Goal: Task Accomplishment & Management: Manage account settings

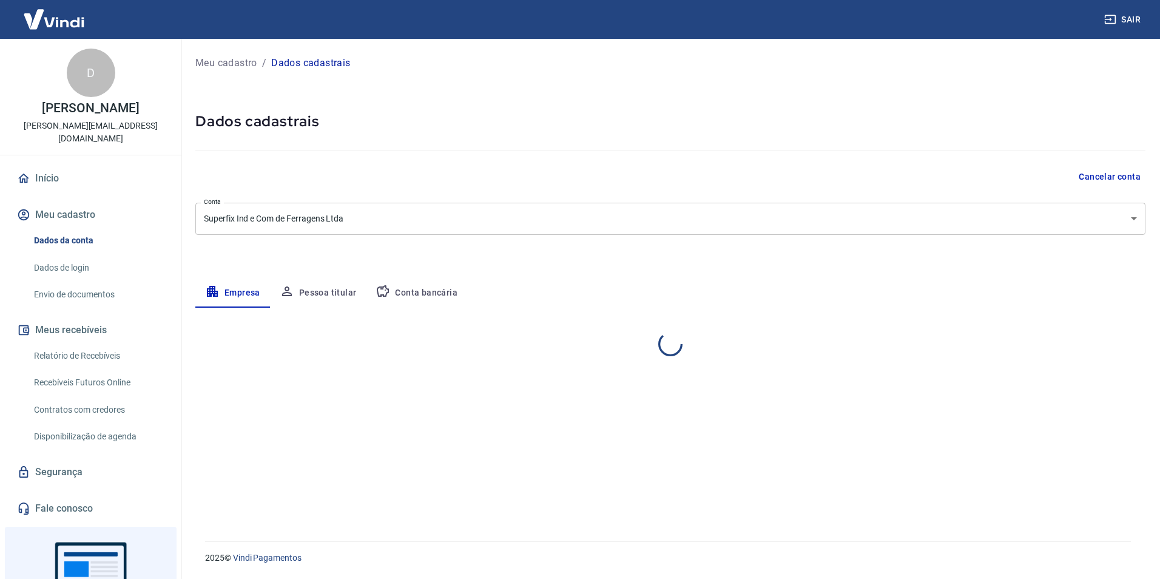
select select "PR"
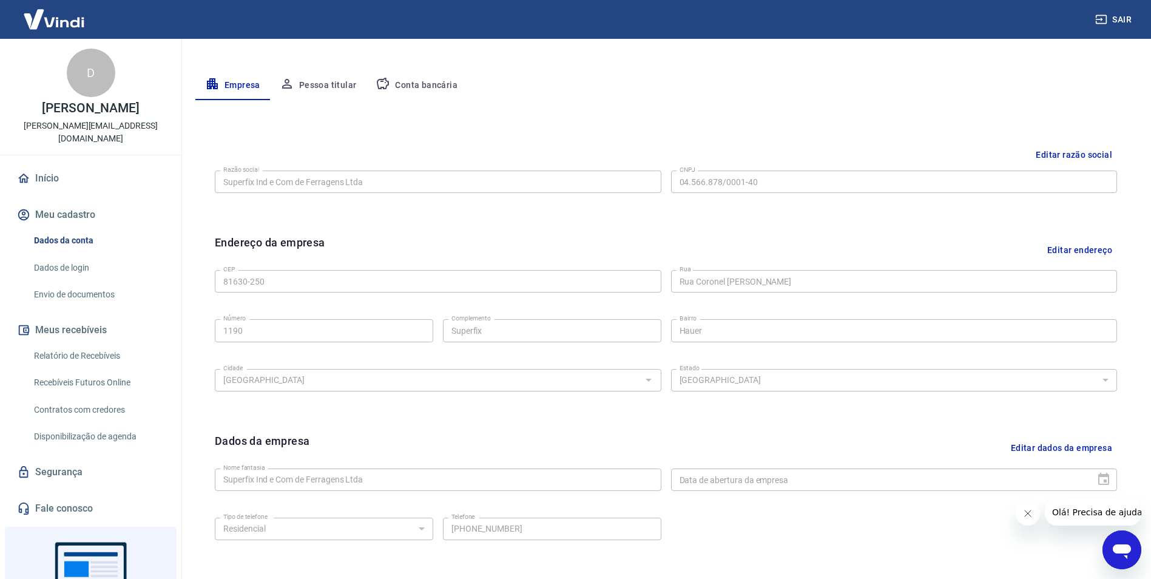
scroll to position [235, 0]
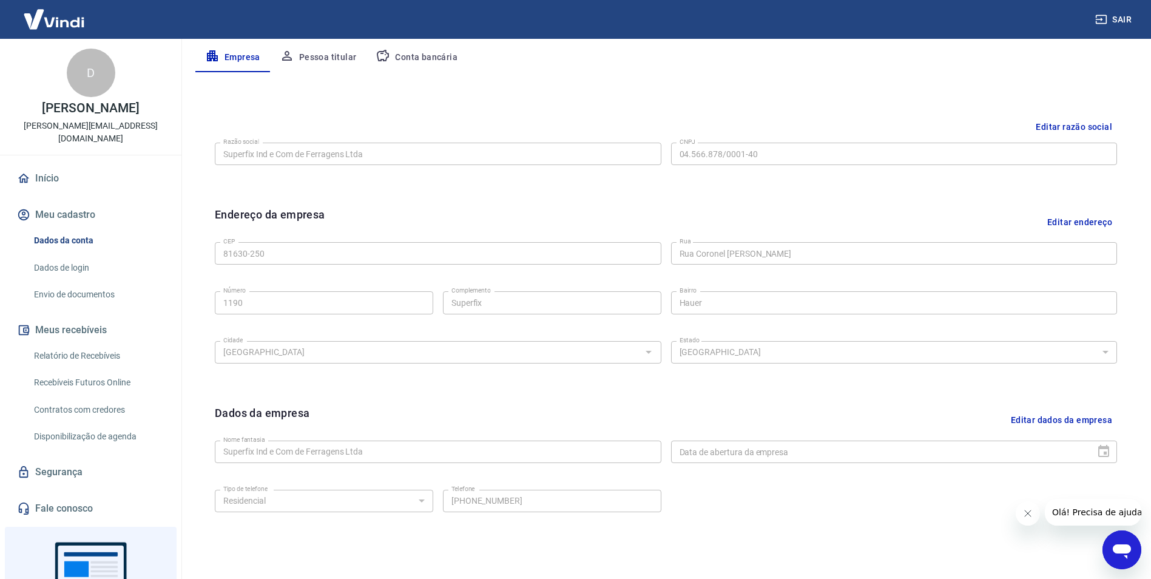
click at [72, 255] on link "Dados de login" at bounding box center [98, 267] width 138 height 25
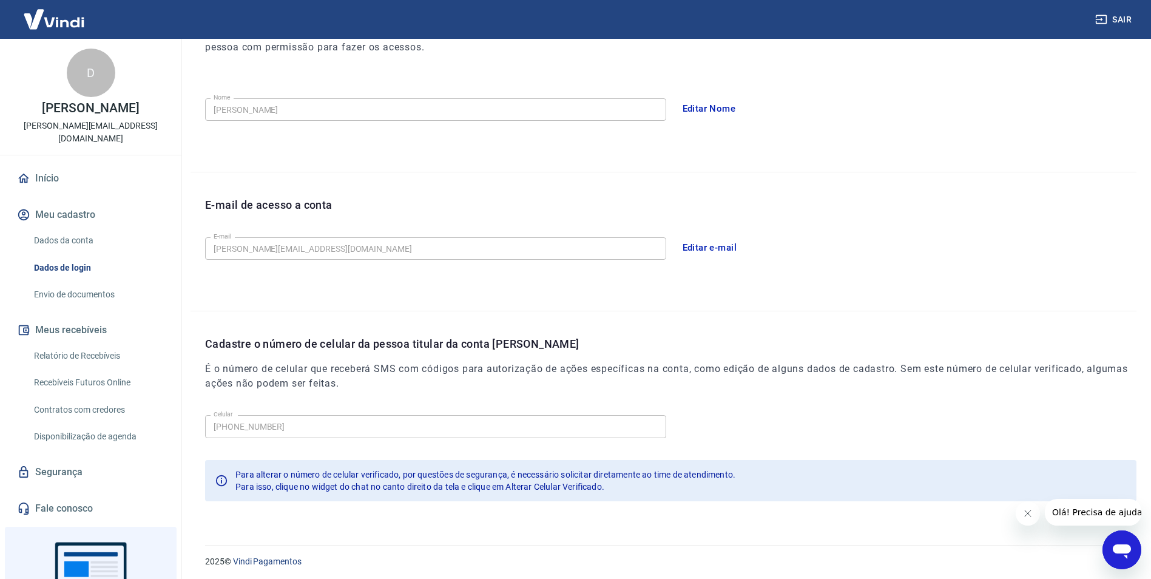
scroll to position [198, 0]
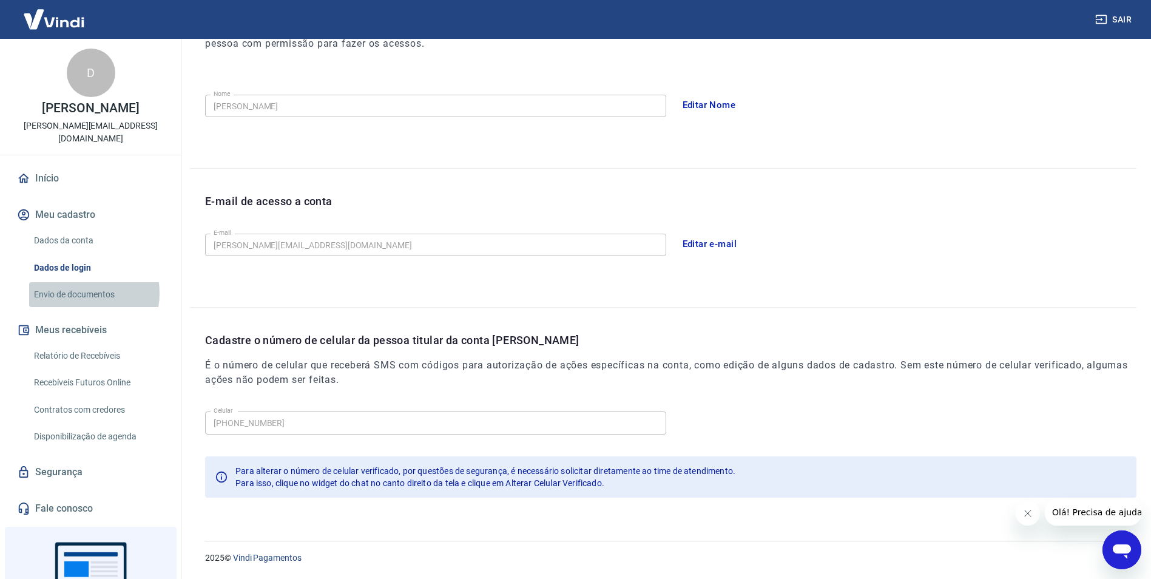
click at [77, 282] on link "Envio de documentos" at bounding box center [98, 294] width 138 height 25
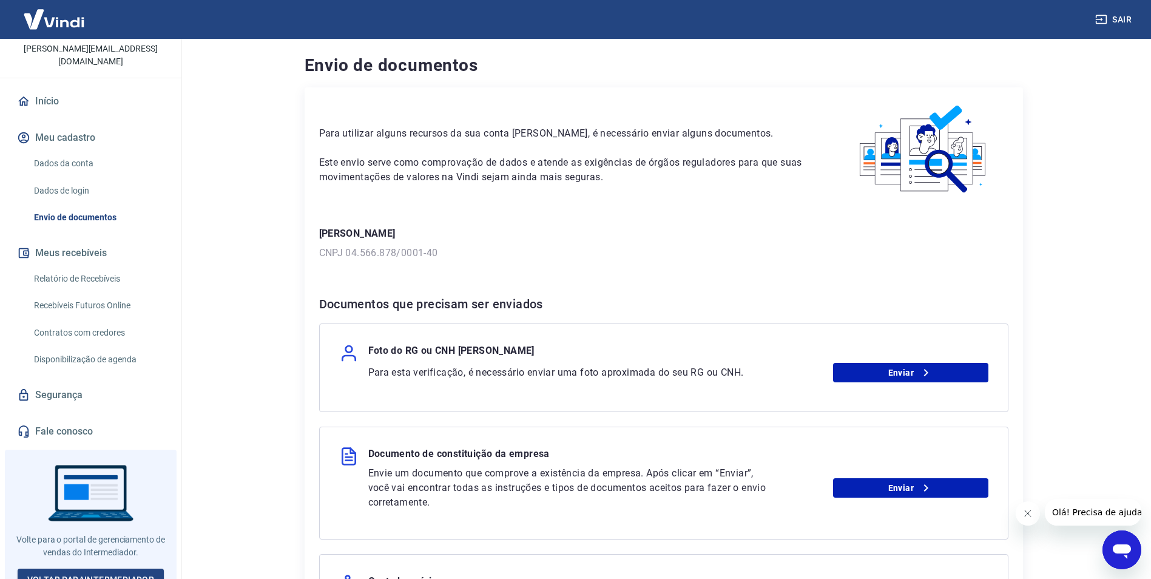
click at [67, 151] on link "Dados da conta" at bounding box center [98, 163] width 138 height 25
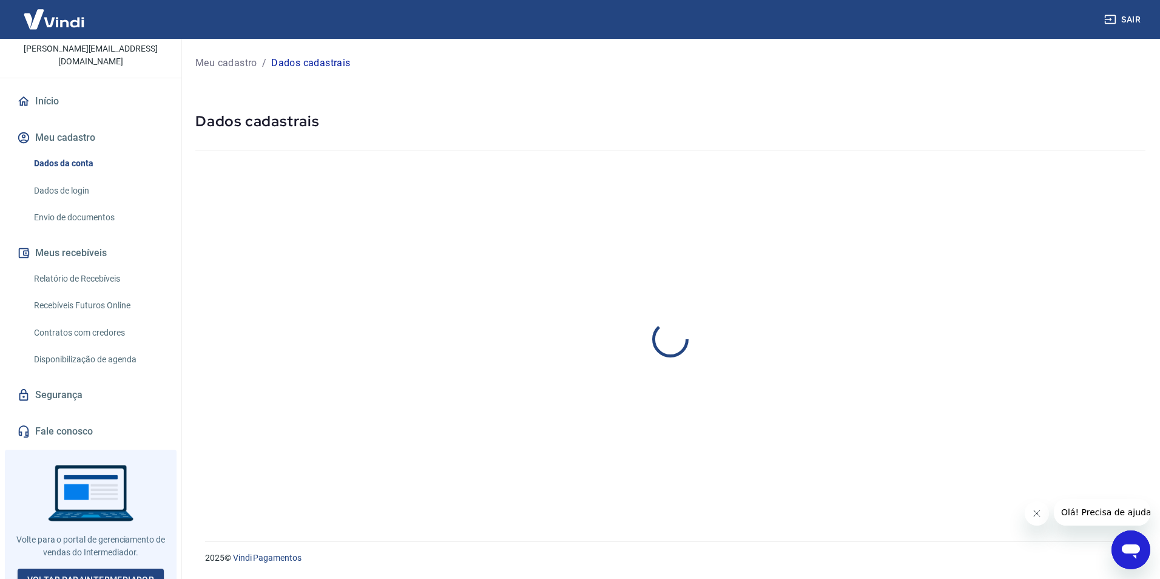
select select "PR"
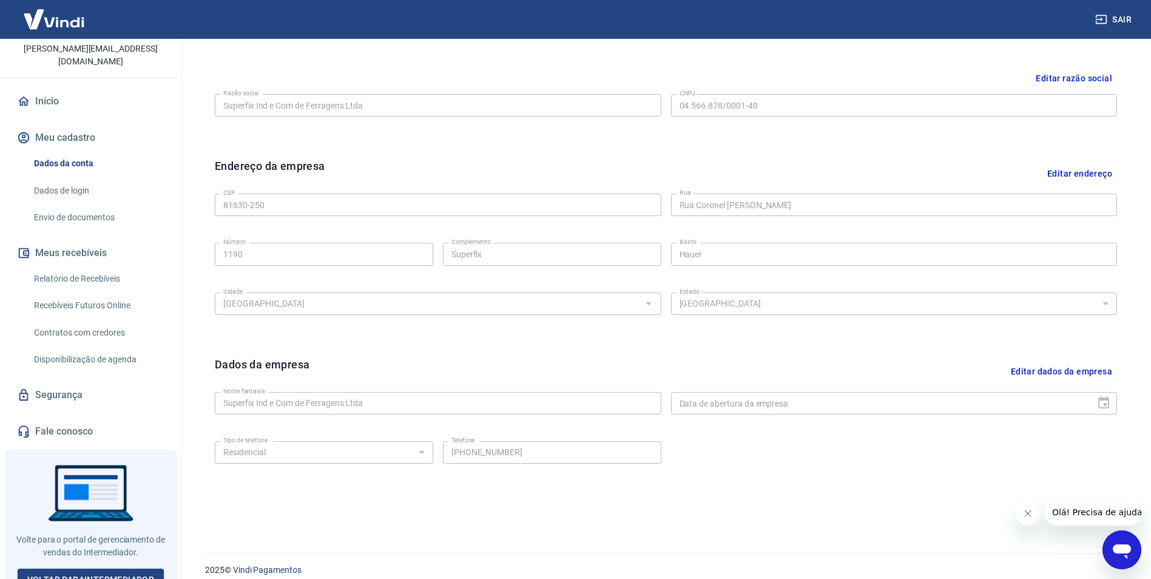
scroll to position [296, 0]
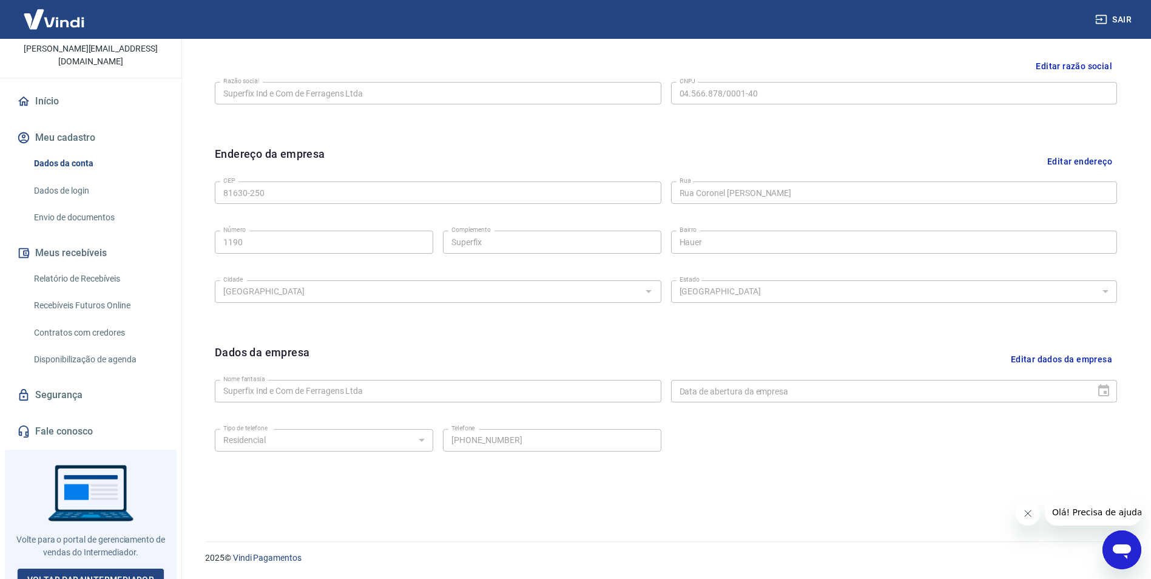
click at [66, 181] on link "Dados de login" at bounding box center [98, 190] width 138 height 25
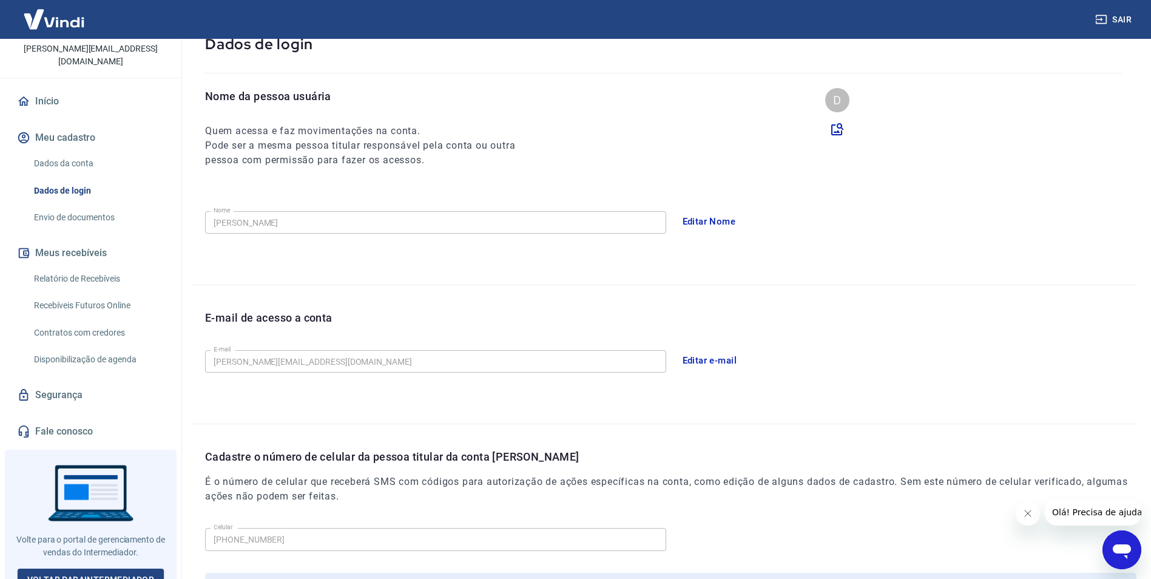
scroll to position [198, 0]
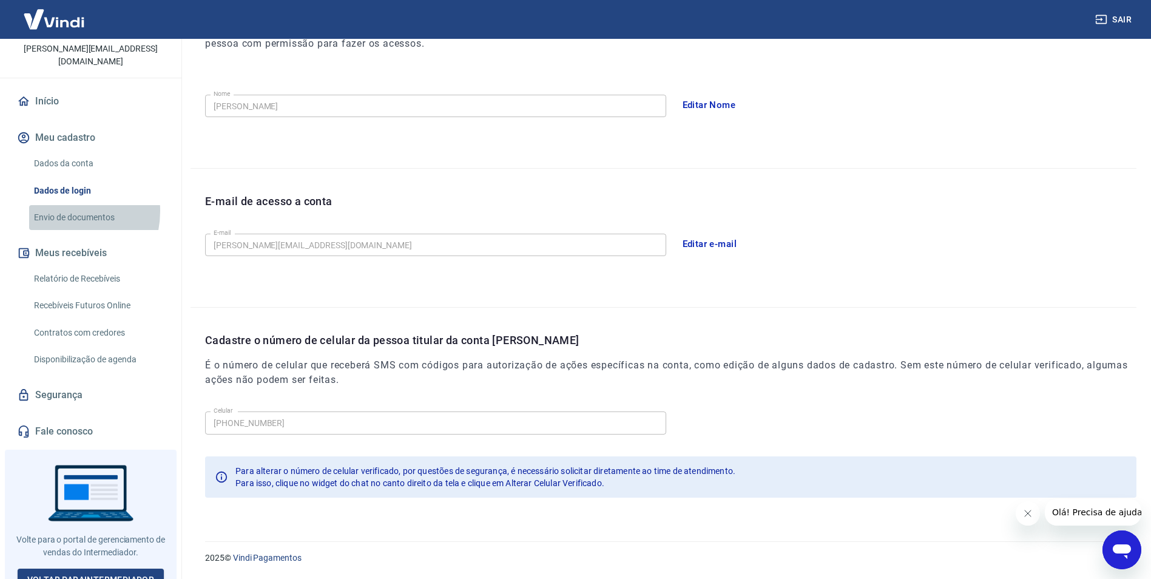
click at [60, 205] on link "Envio de documentos" at bounding box center [98, 217] width 138 height 25
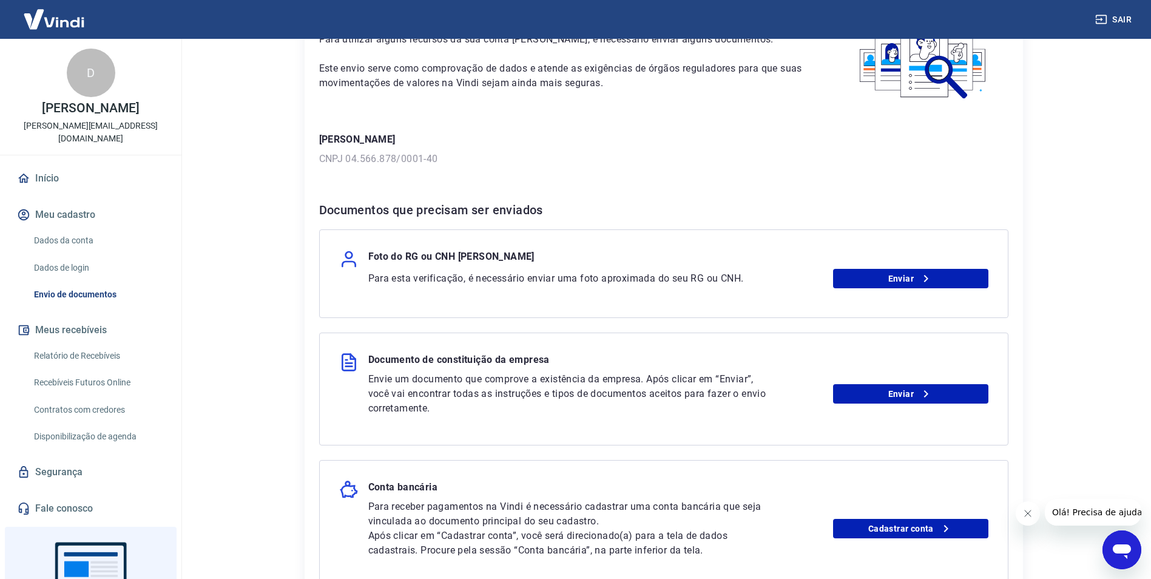
scroll to position [121, 0]
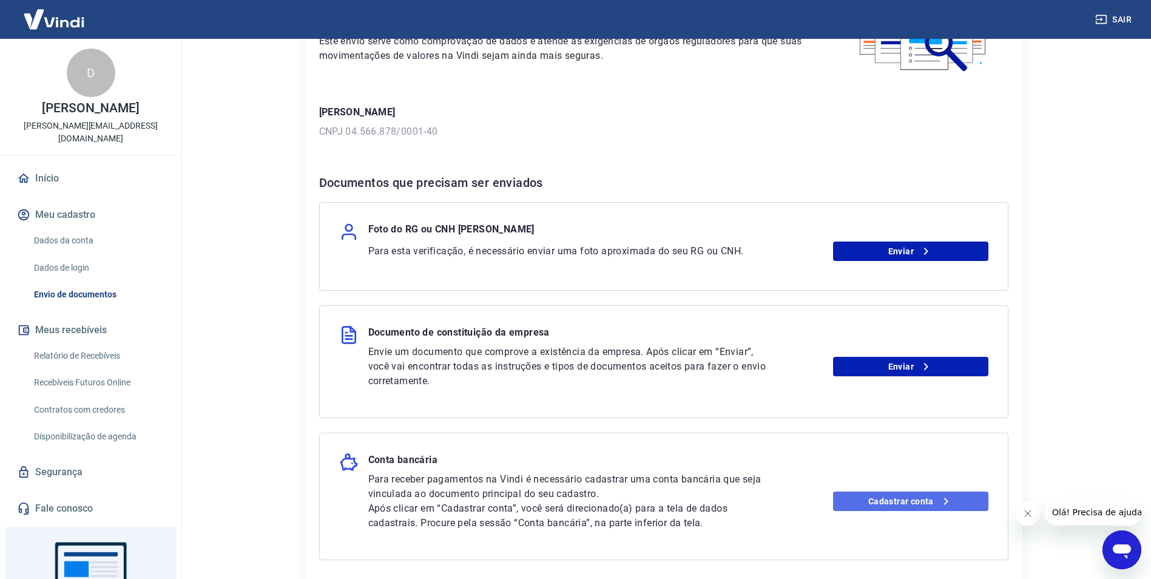
click at [900, 502] on link "Cadastrar conta" at bounding box center [910, 500] width 155 height 19
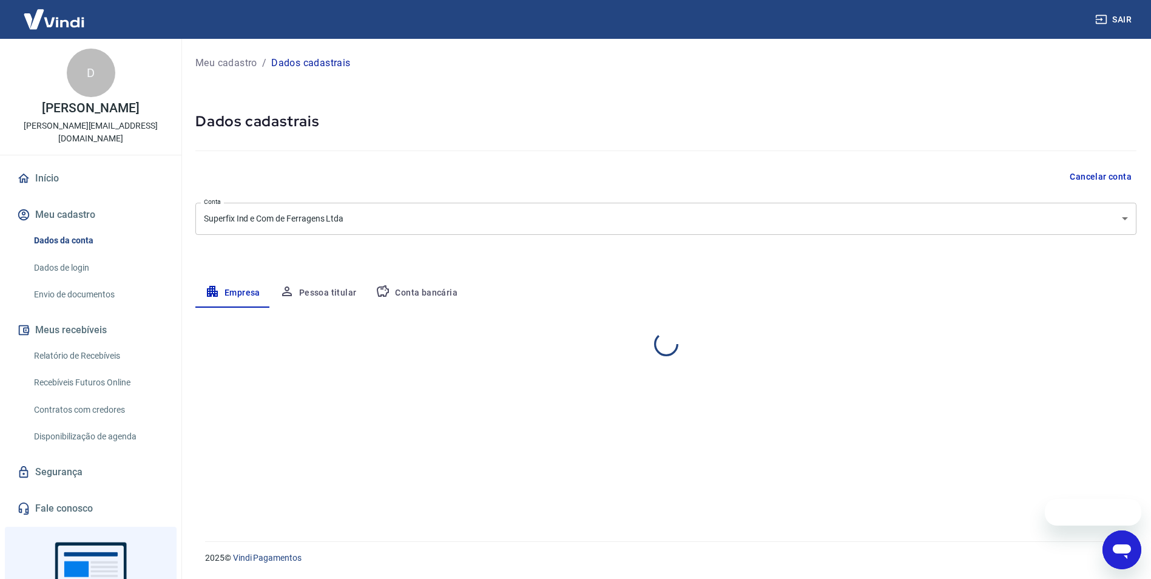
select select "PR"
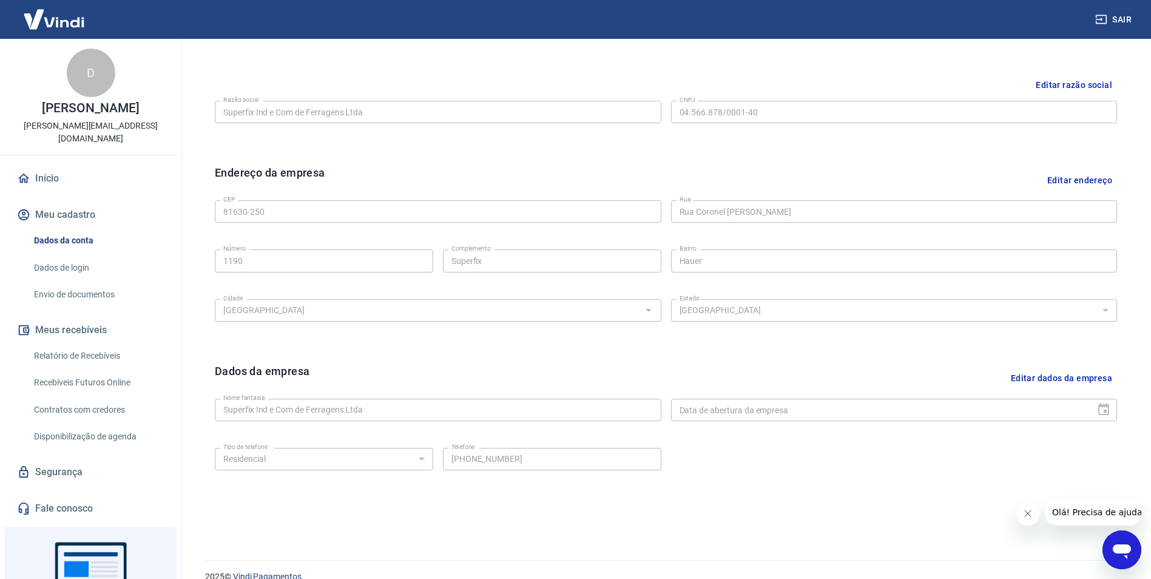
scroll to position [296, 0]
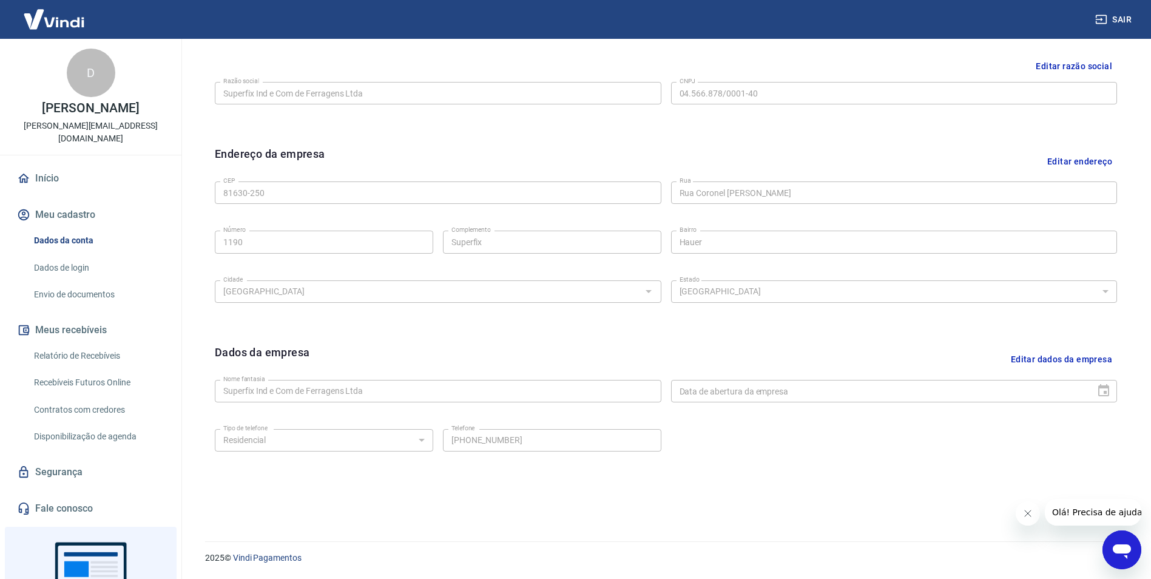
click at [63, 255] on link "Dados de login" at bounding box center [98, 267] width 138 height 25
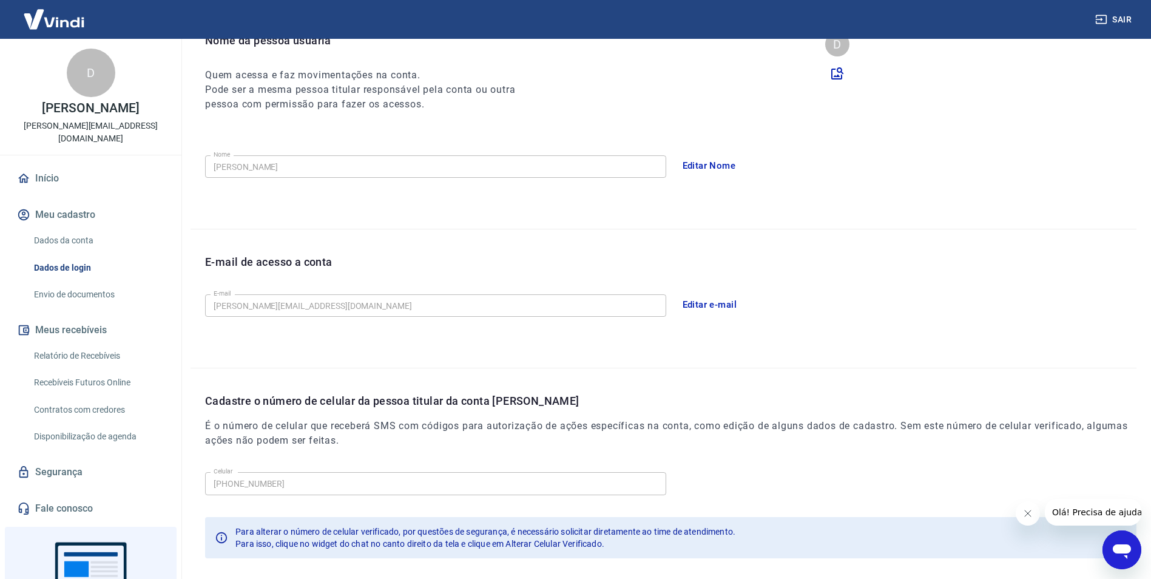
scroll to position [198, 0]
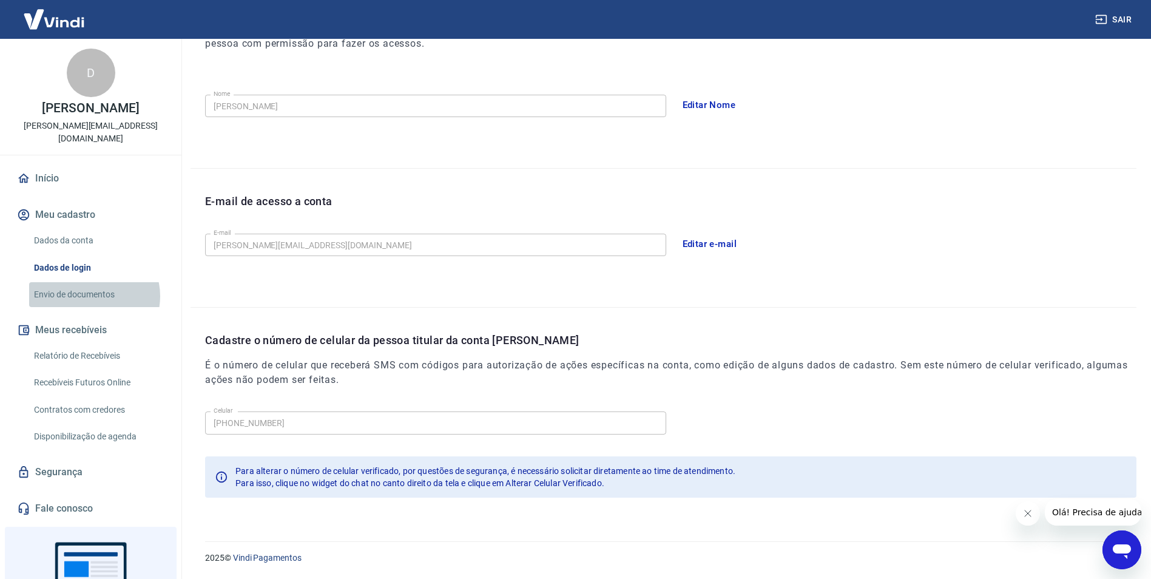
click at [93, 283] on link "Envio de documentos" at bounding box center [98, 294] width 138 height 25
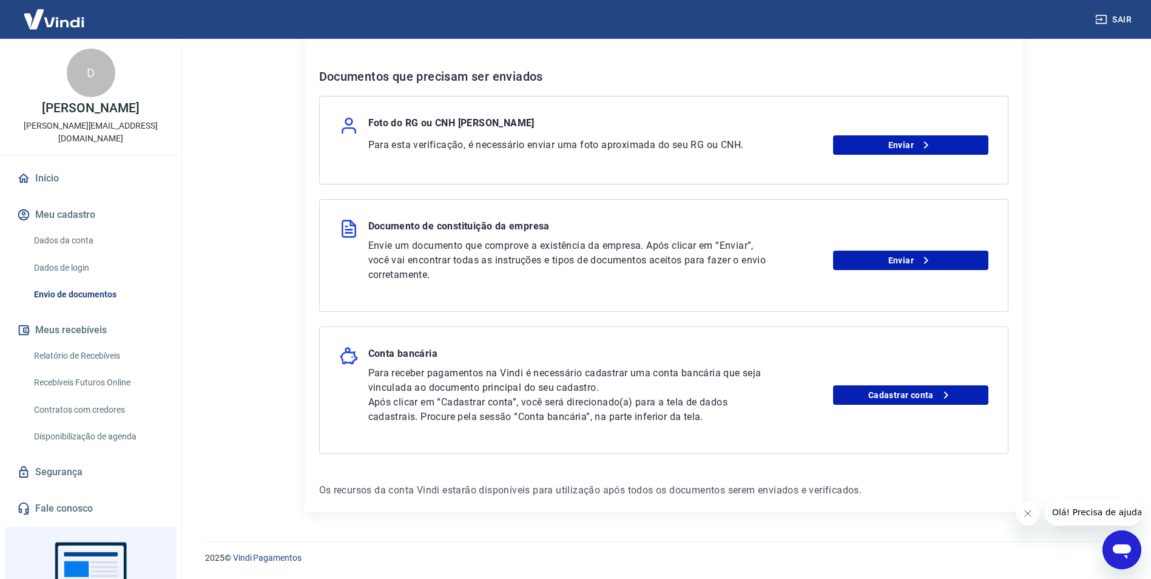
click at [256, 347] on main "Envio de documentos Para utilizar alguns recursos da sua conta Vindi, é necessá…" at bounding box center [663, 81] width 975 height 540
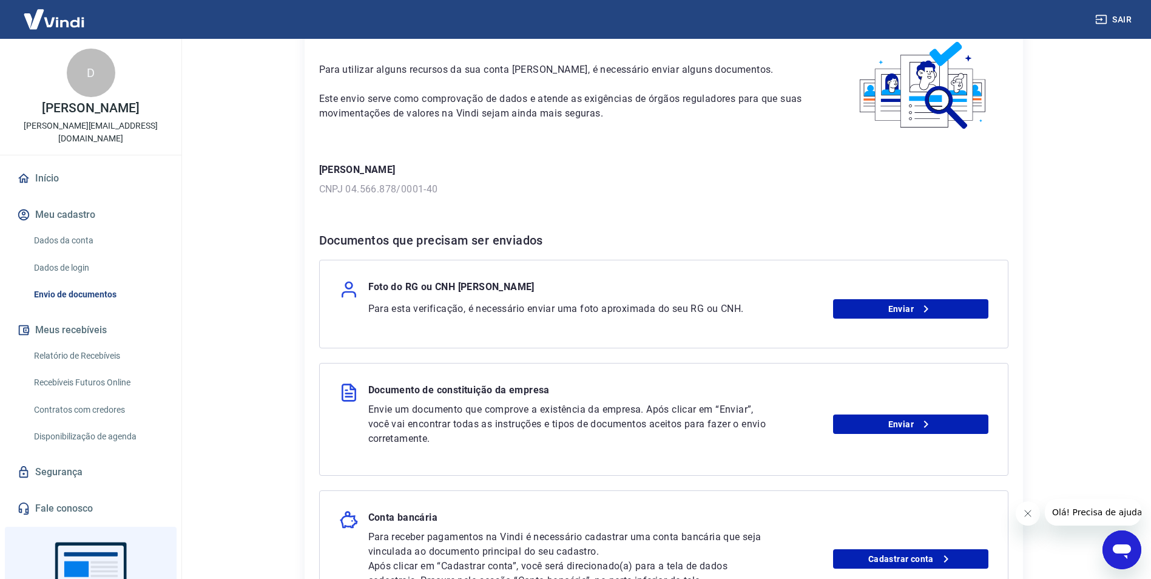
scroll to position [121, 0]
